Goal: Transaction & Acquisition: Obtain resource

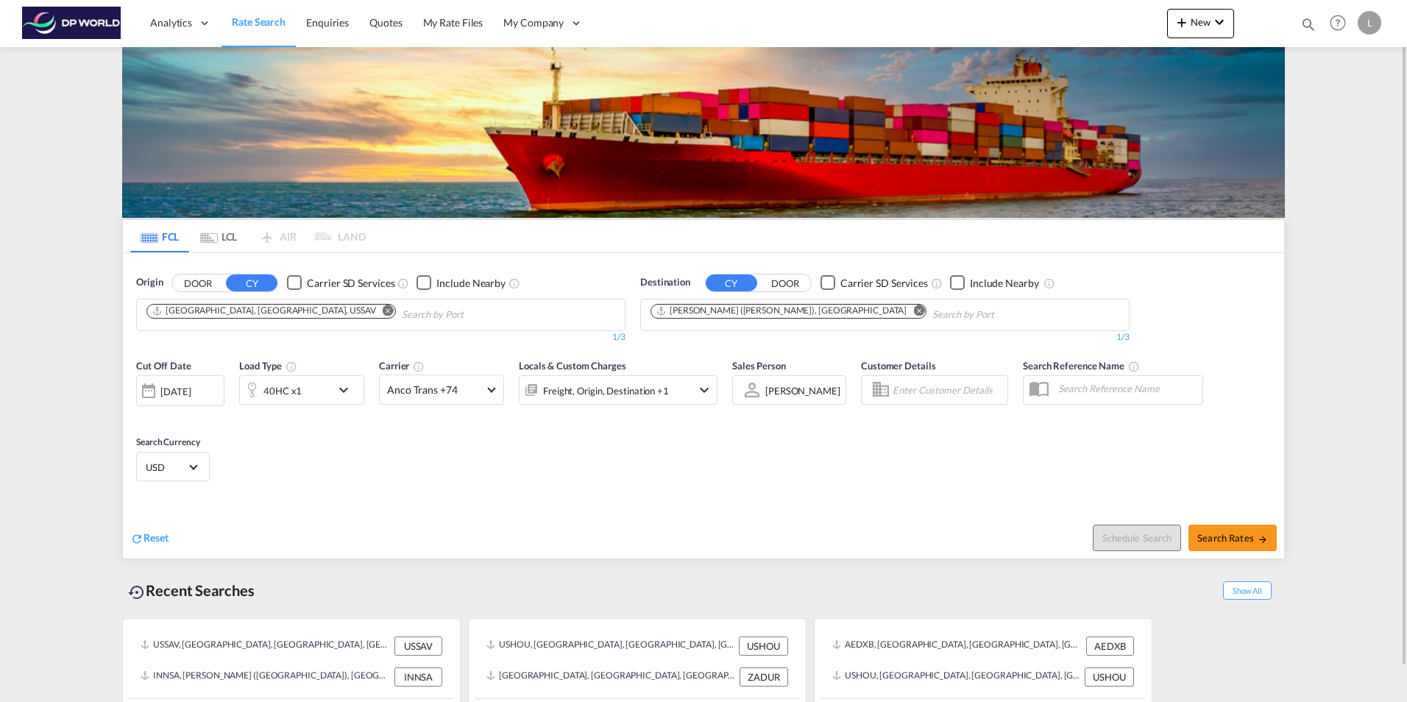
click at [383, 308] on md-icon "Remove" at bounding box center [388, 310] width 11 height 11
click at [208, 318] on input "Chips input." at bounding box center [216, 315] width 140 height 24
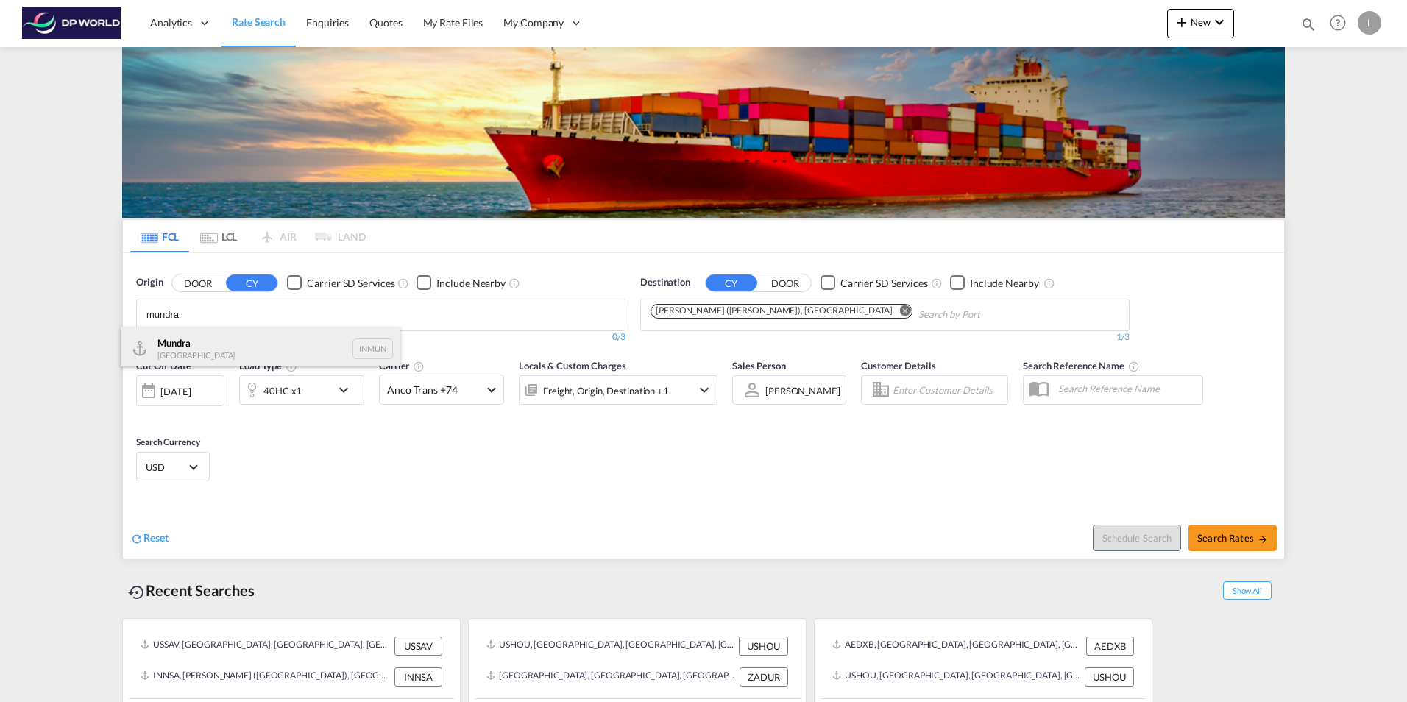
type input "mundra"
click at [208, 345] on div "Mundra India INMUN" at bounding box center [261, 349] width 280 height 44
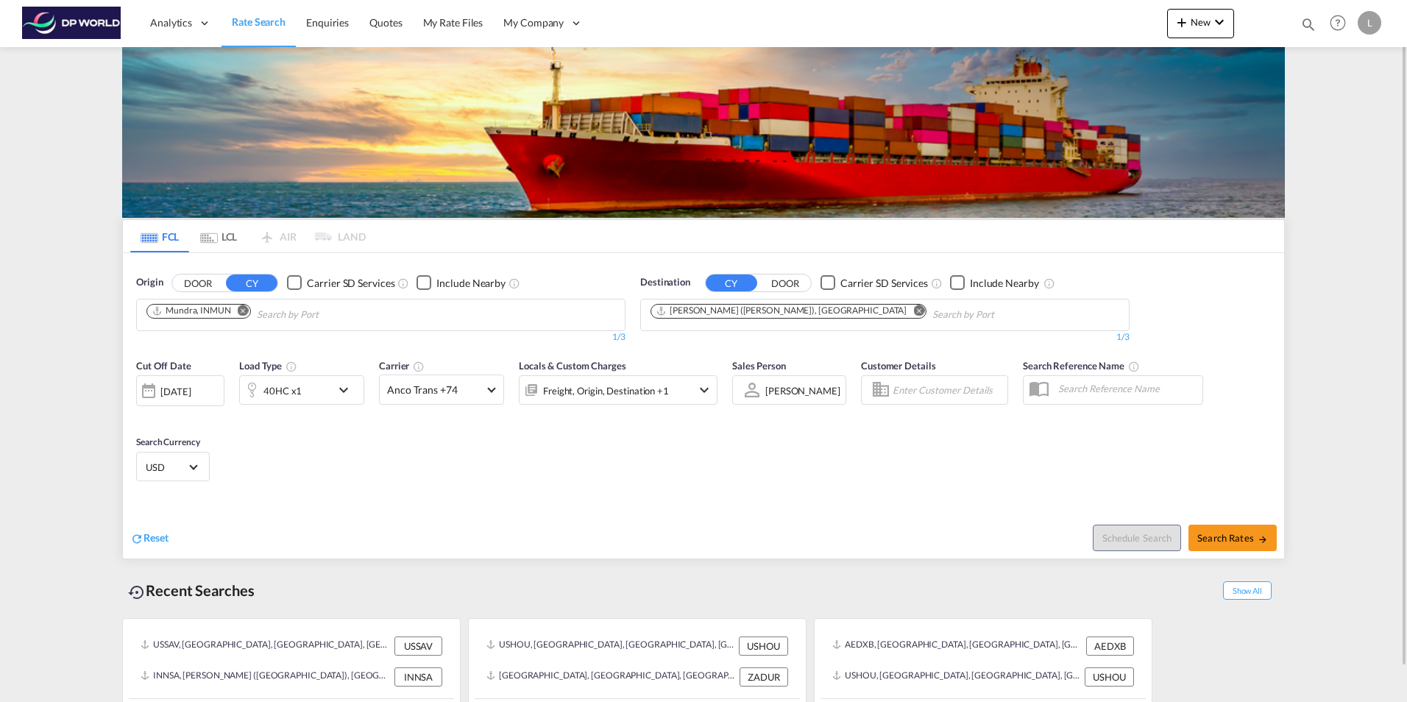
click at [914, 311] on md-icon "Remove" at bounding box center [919, 310] width 11 height 11
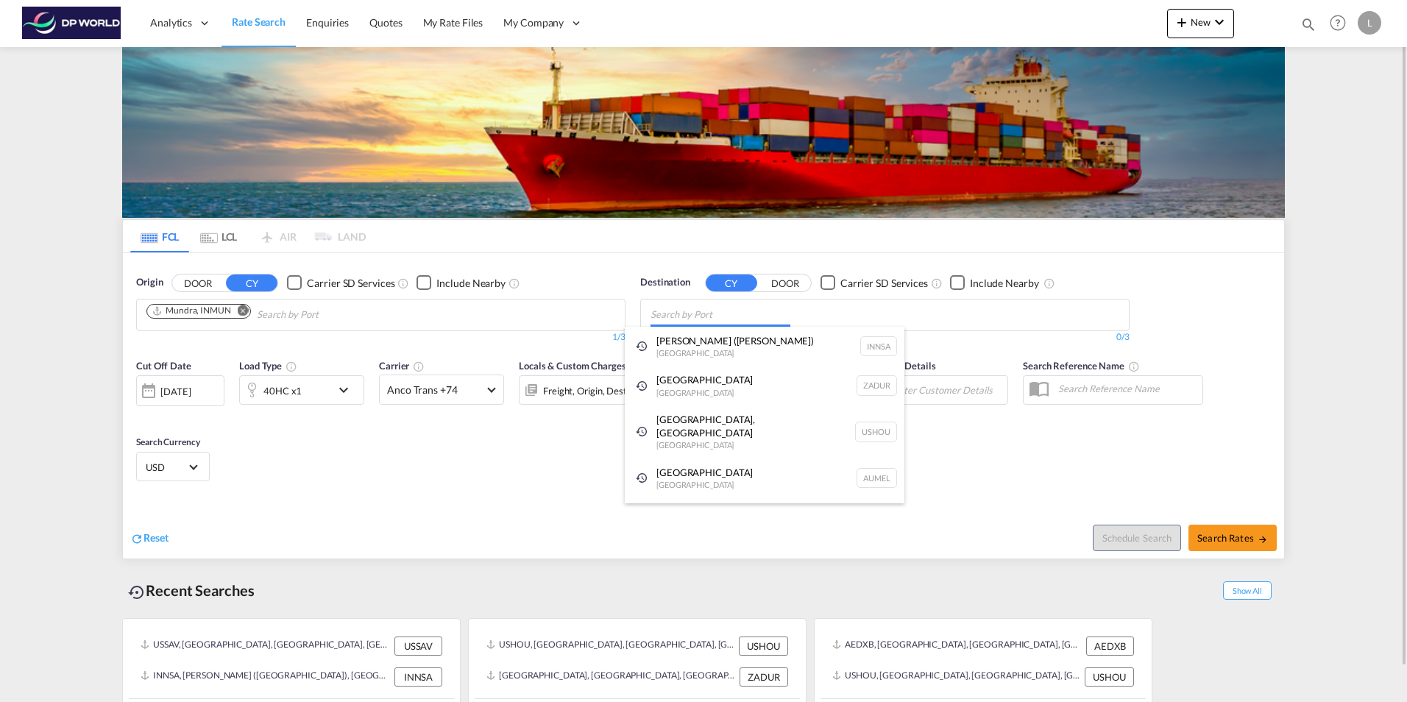
click at [666, 308] on body "Analytics Dashboard Rate Search Enquiries Quotes My Rate Files My Company" at bounding box center [703, 351] width 1407 height 702
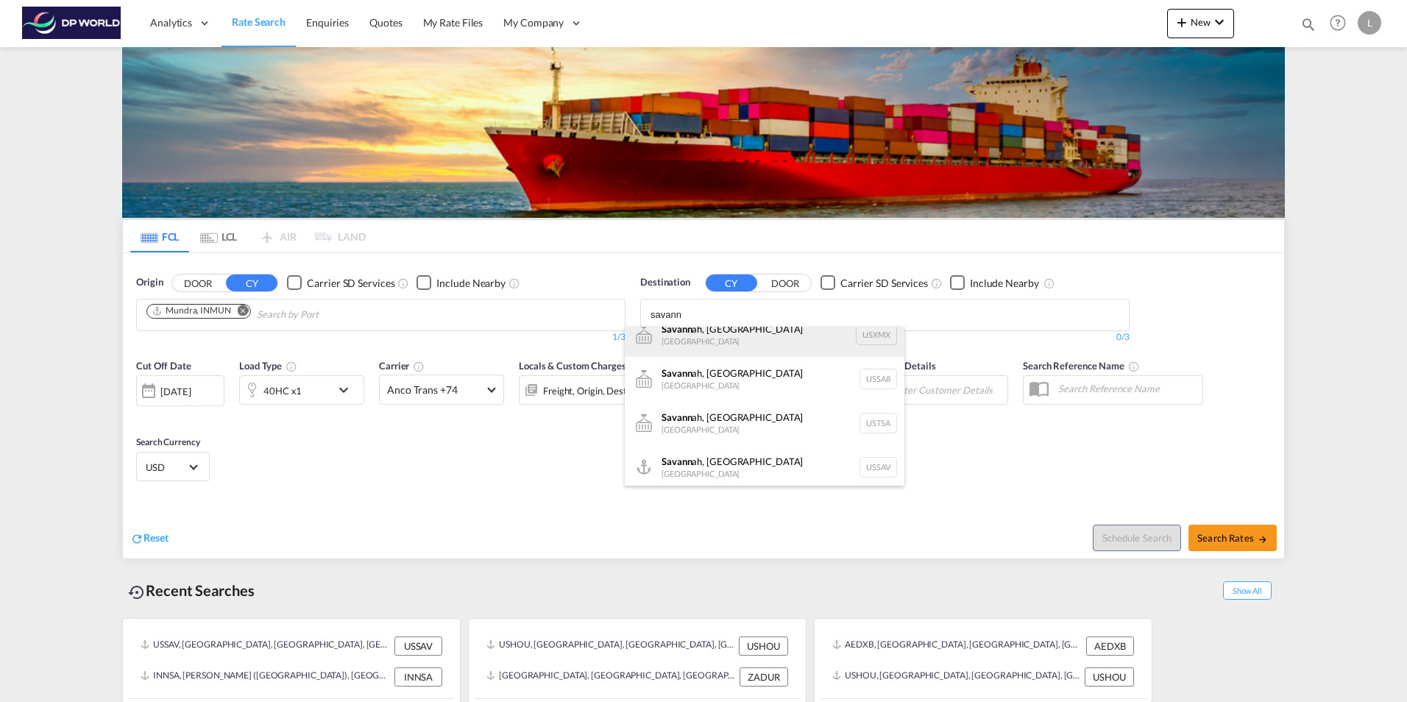
scroll to position [18, 0]
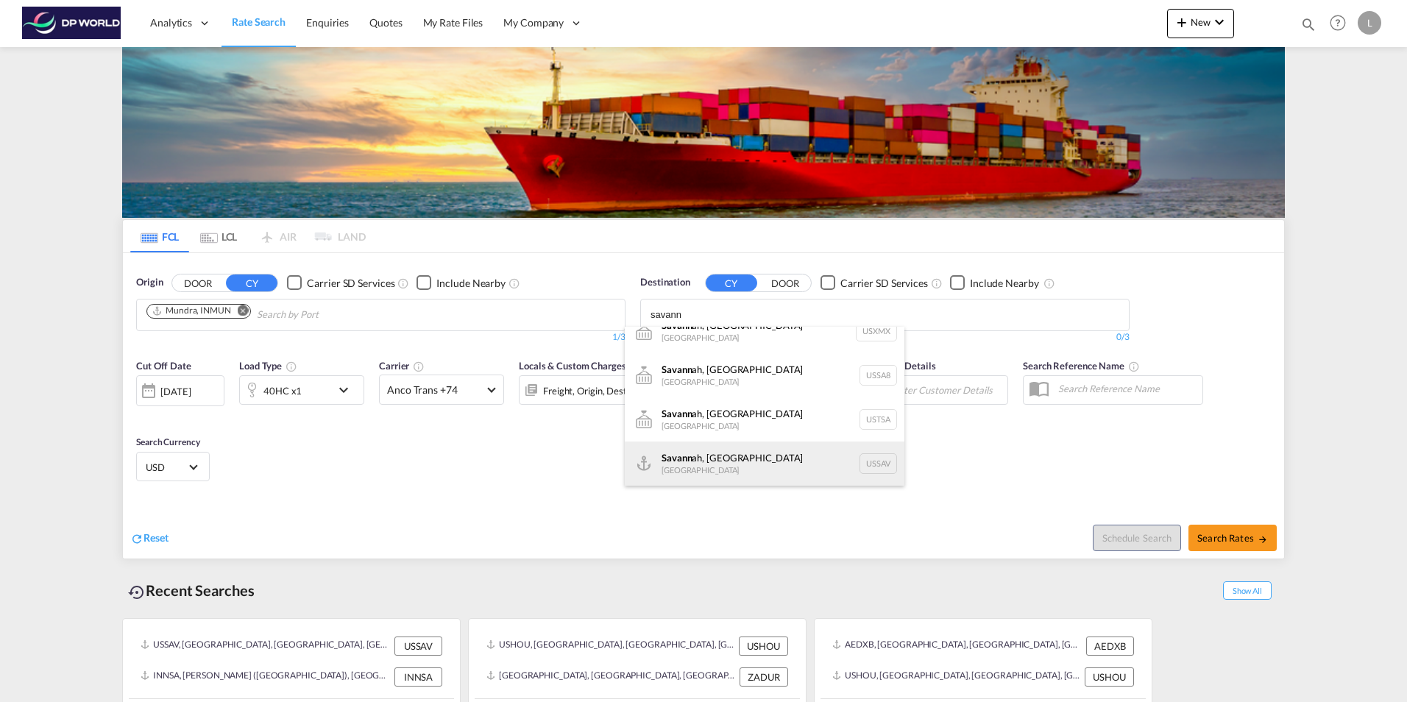
type input "savann"
click at [721, 462] on div "Savann ah, [GEOGRAPHIC_DATA] [GEOGRAPHIC_DATA] USSAV" at bounding box center [765, 464] width 280 height 44
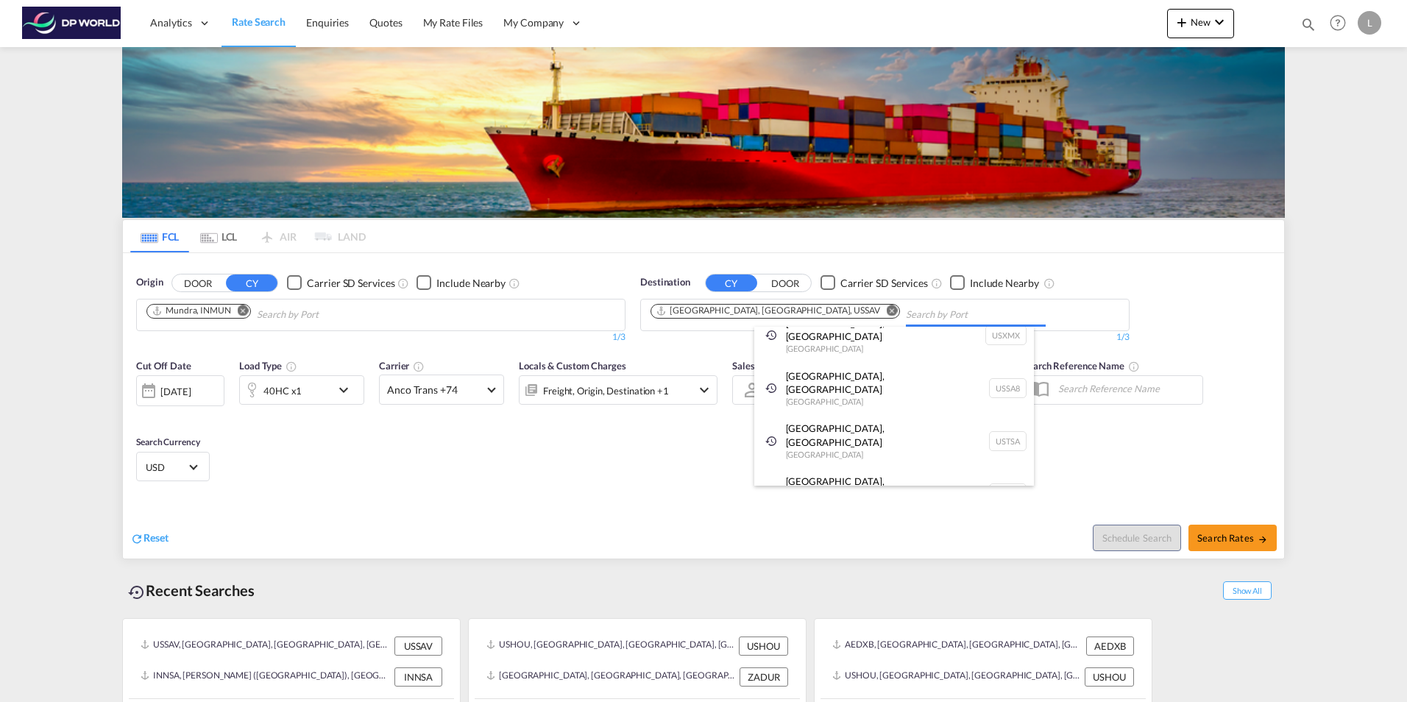
scroll to position [0, 0]
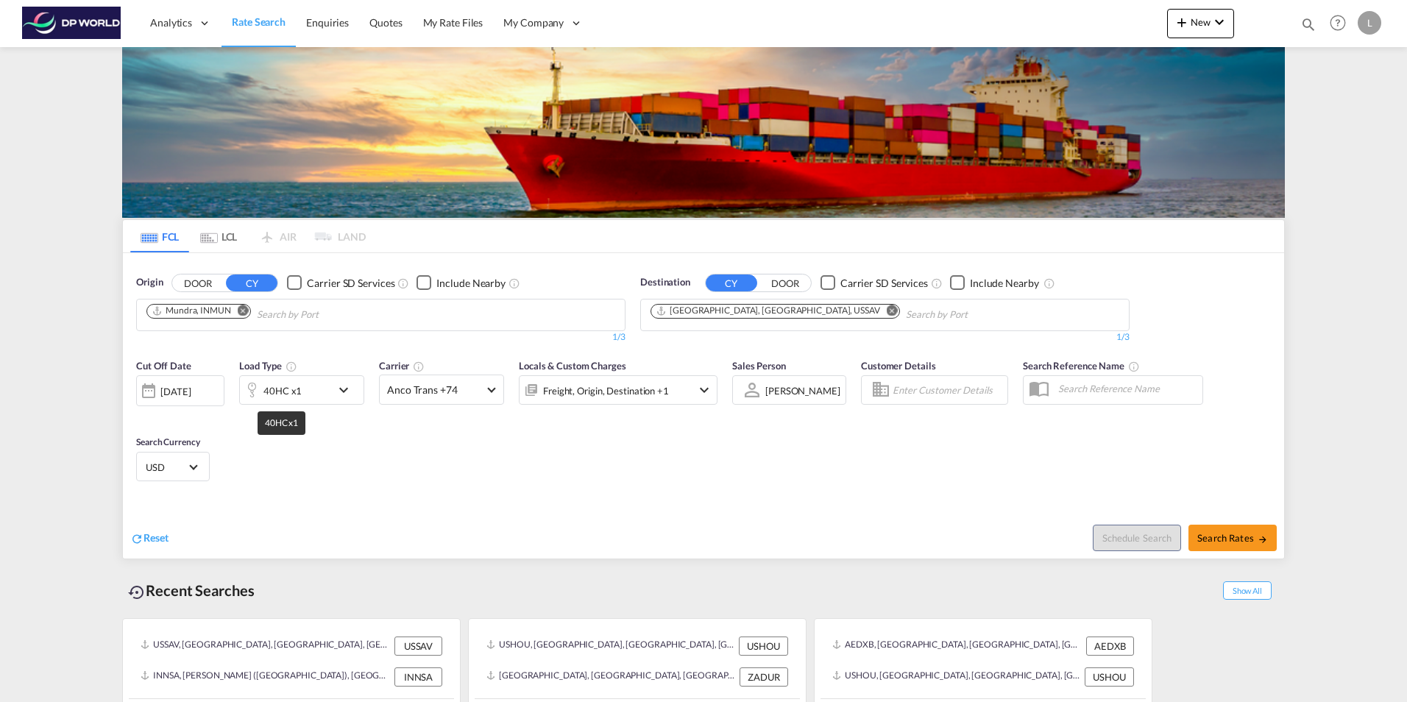
click at [300, 395] on div "40HC x1" at bounding box center [283, 391] width 38 height 21
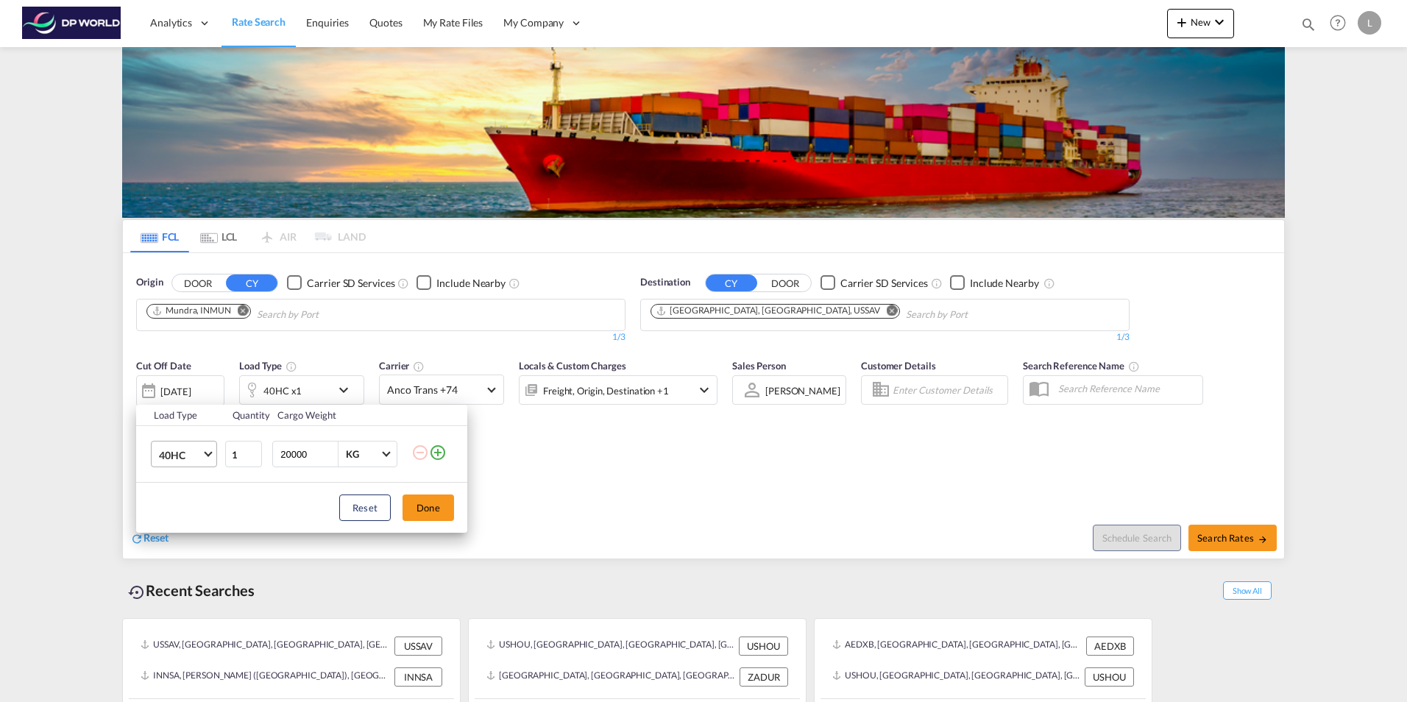
click at [188, 456] on span "40HC" at bounding box center [180, 455] width 43 height 15
click at [180, 378] on div "20GP" at bounding box center [172, 384] width 26 height 15
drag, startPoint x: 431, startPoint y: 505, endPoint x: 512, endPoint y: 525, distance: 82.7
click at [432, 505] on button "Done" at bounding box center [429, 508] width 52 height 27
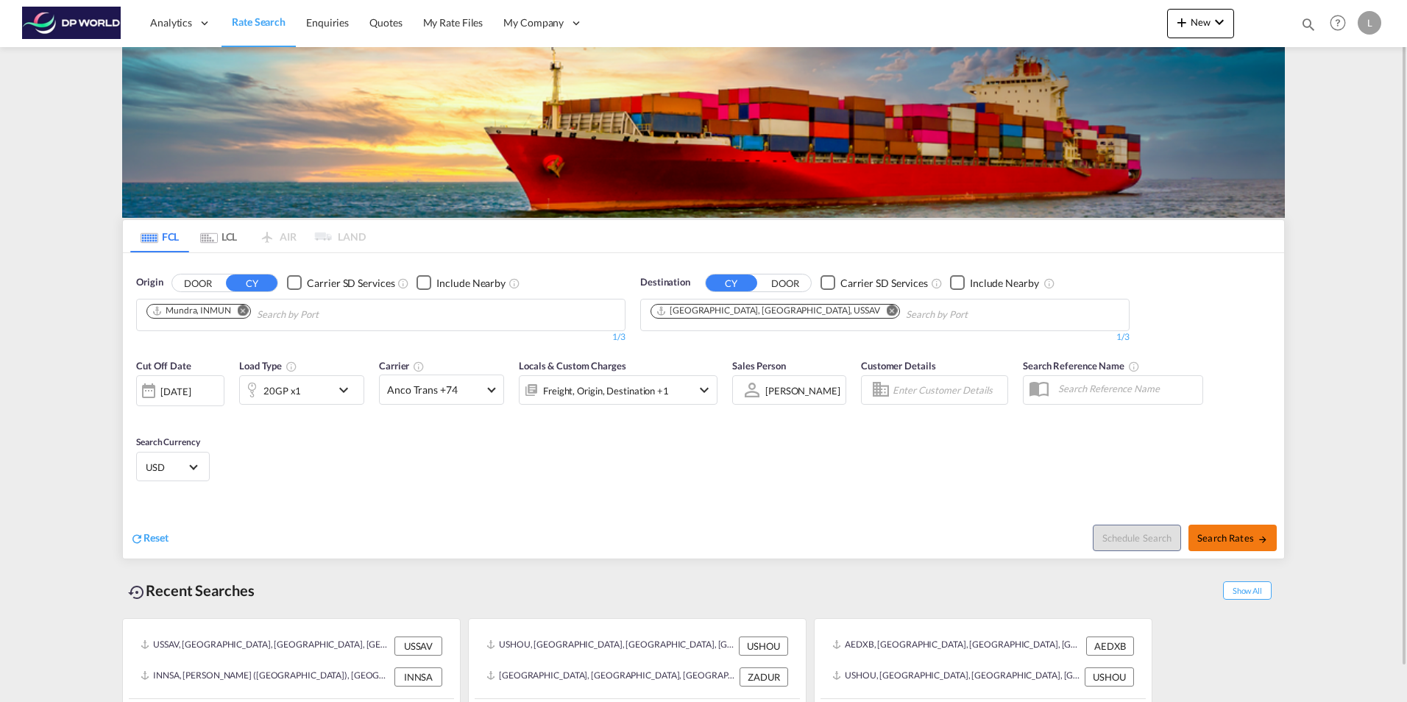
click at [1249, 532] on span "Search Rates" at bounding box center [1233, 538] width 71 height 12
type input "INMUN to USSAV / [DATE]"
